Goal: Ask a question

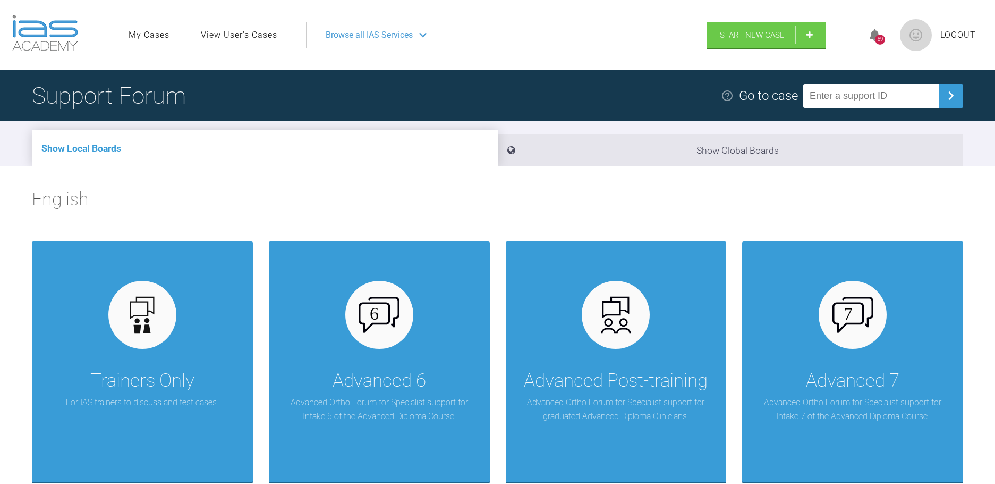
click at [859, 99] on input "text" at bounding box center [872, 96] width 136 height 24
type input "IFKWFW7K"
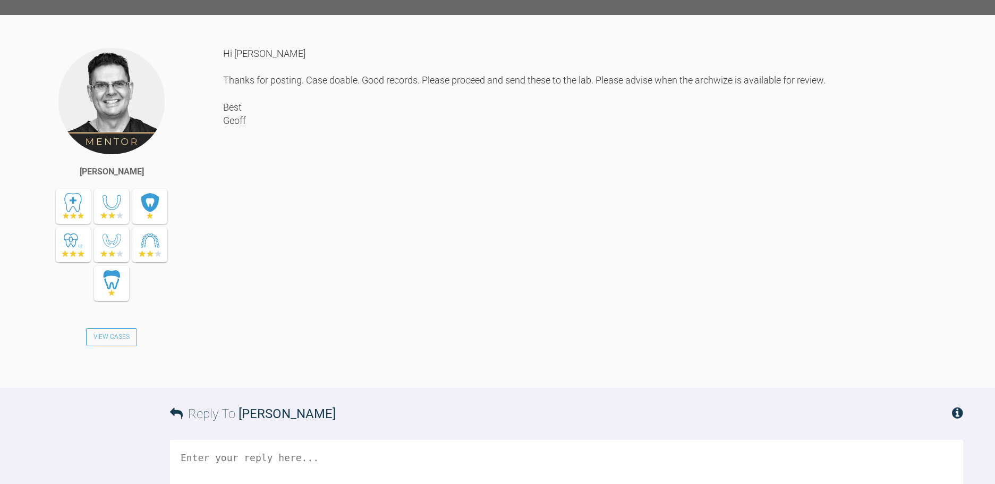
scroll to position [301, 0]
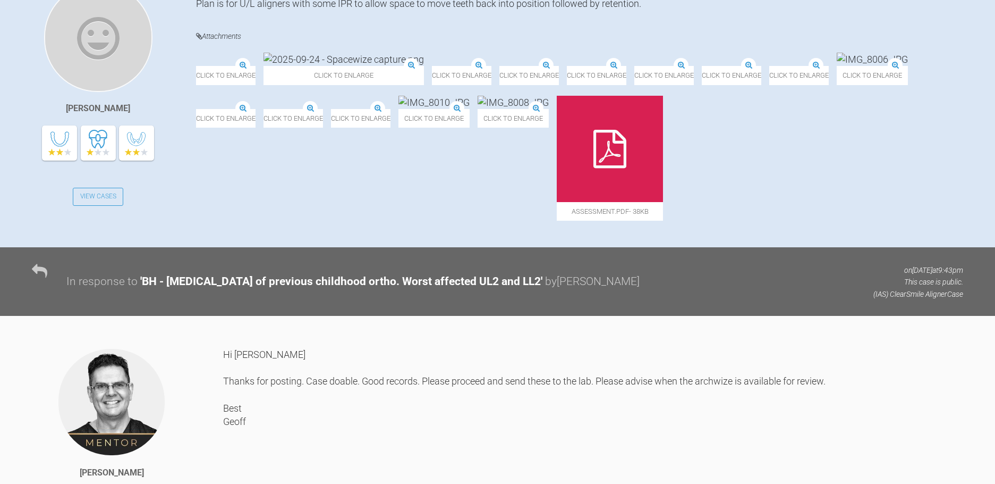
click at [432, 66] on img at bounding box center [432, 66] width 0 height 0
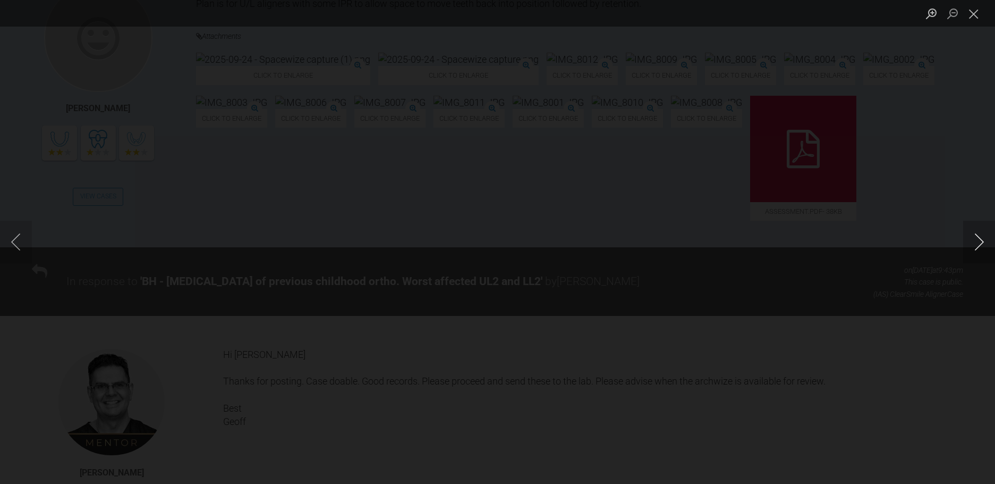
click at [983, 238] on button "Next image" at bounding box center [980, 242] width 32 height 43
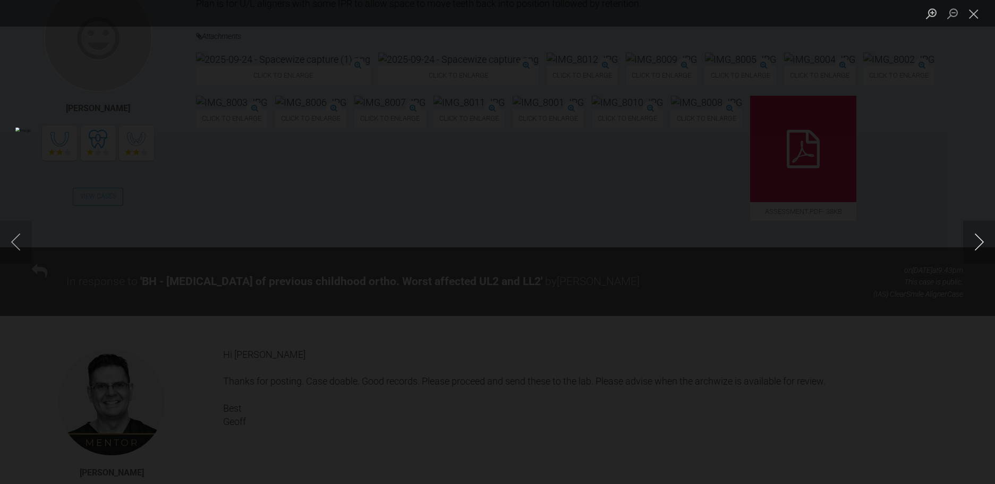
click at [983, 238] on button "Next image" at bounding box center [980, 242] width 32 height 43
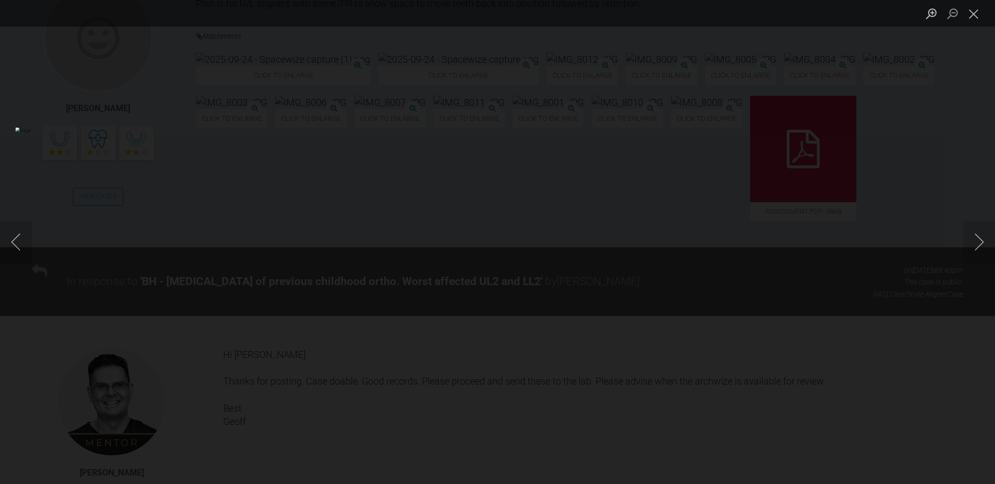
click at [487, 204] on img "Lightbox" at bounding box center [250, 242] width 471 height 229
